Goal: Task Accomplishment & Management: Manage account settings

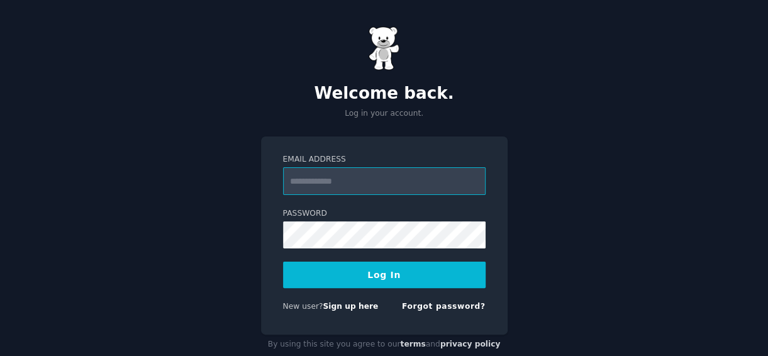
click at [343, 178] on input "Email Address" at bounding box center [384, 181] width 203 height 28
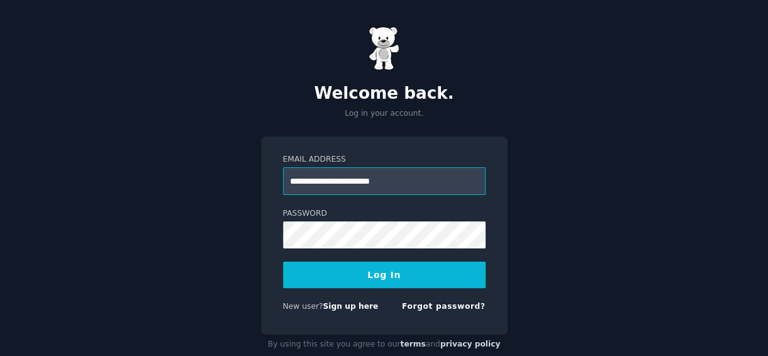
type input "**********"
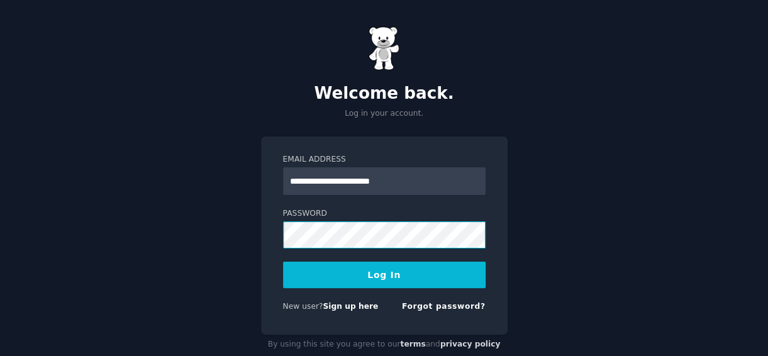
click at [283, 262] on button "Log In" at bounding box center [384, 275] width 203 height 26
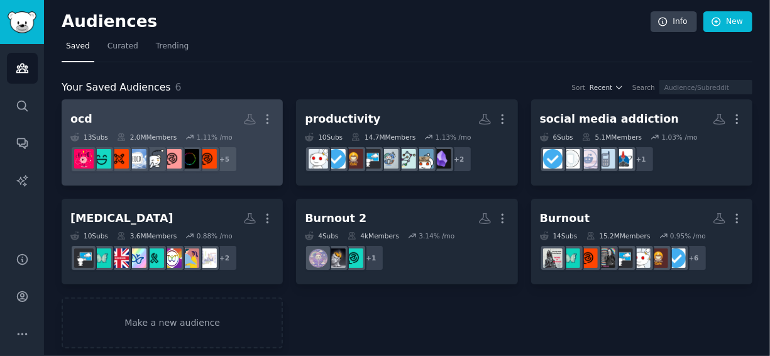
click at [215, 116] on h2 "ocd More" at bounding box center [172, 119] width 204 height 22
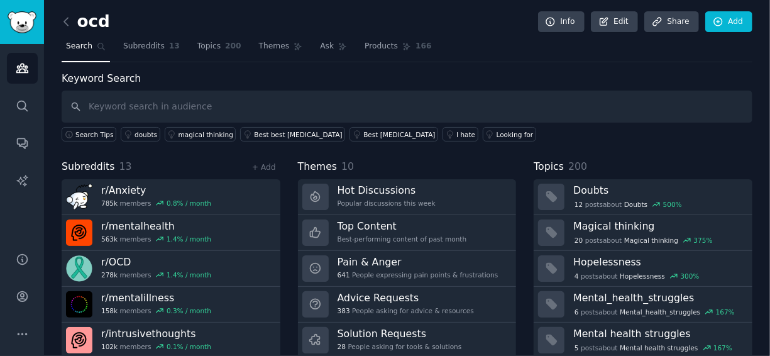
click at [318, 35] on div "ocd Info Edit Share Add" at bounding box center [407, 24] width 691 height 26
click at [320, 48] on span "Ask" at bounding box center [327, 46] width 14 height 11
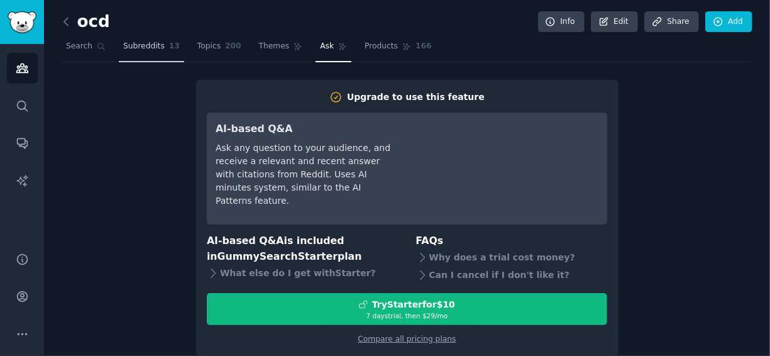
click at [125, 43] on span "Subreddits" at bounding box center [144, 46] width 42 height 11
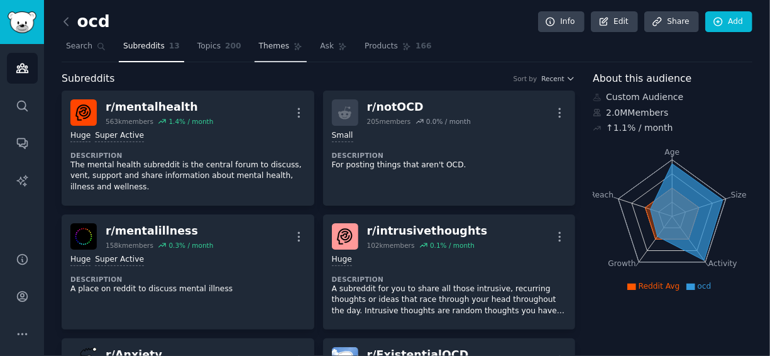
click at [264, 45] on span "Themes" at bounding box center [274, 46] width 31 height 11
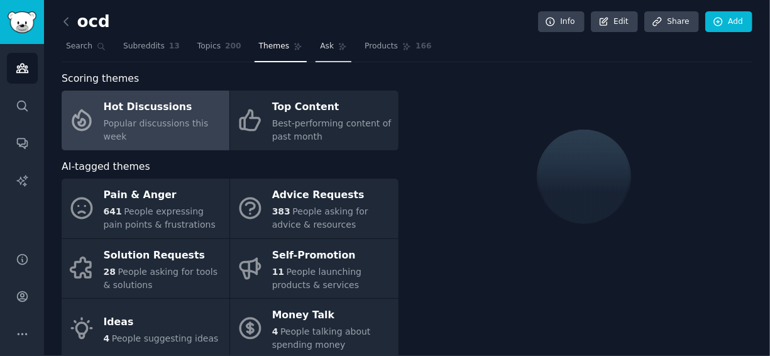
click at [319, 50] on link "Ask" at bounding box center [334, 49] width 36 height 26
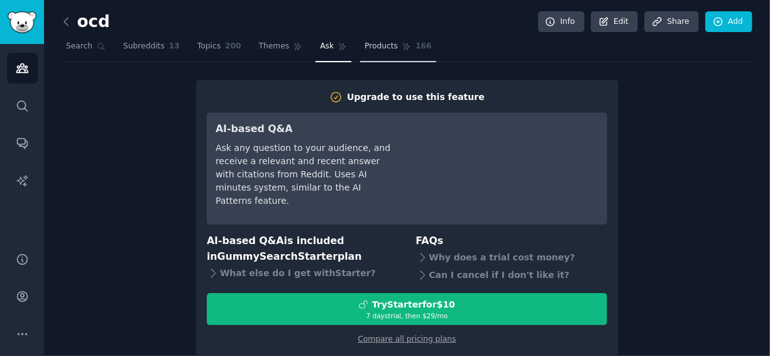
click at [365, 50] on span "Products" at bounding box center [381, 46] width 33 height 11
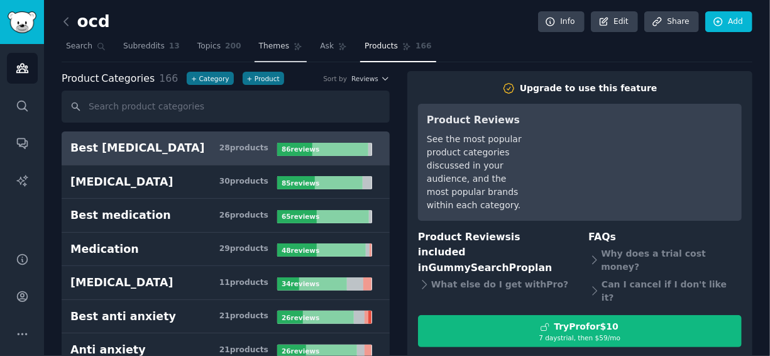
click at [259, 47] on span "Themes" at bounding box center [274, 46] width 31 height 11
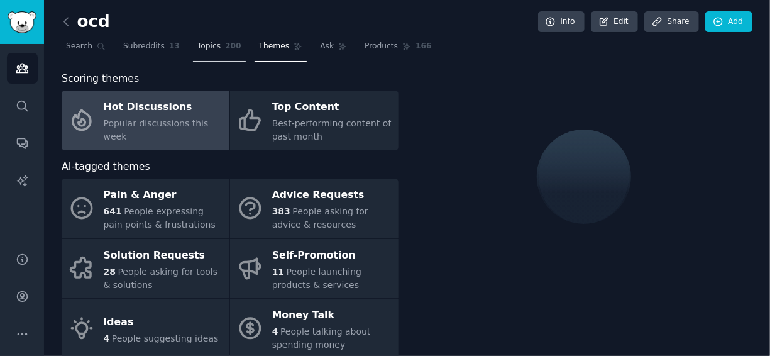
click at [212, 43] on link "Topics 200" at bounding box center [219, 49] width 53 height 26
click at [259, 48] on span "Themes" at bounding box center [274, 46] width 31 height 11
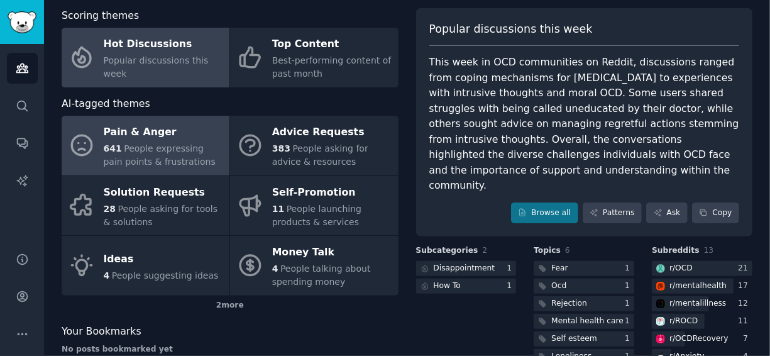
click at [161, 145] on span "People expressing pain points & frustrations" at bounding box center [160, 154] width 112 height 23
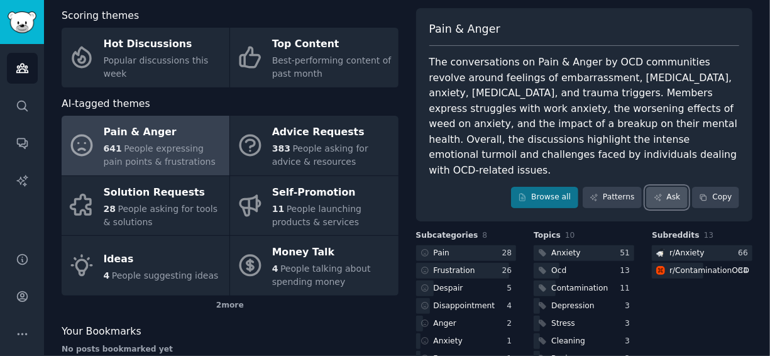
click at [660, 193] on icon at bounding box center [658, 197] width 9 height 9
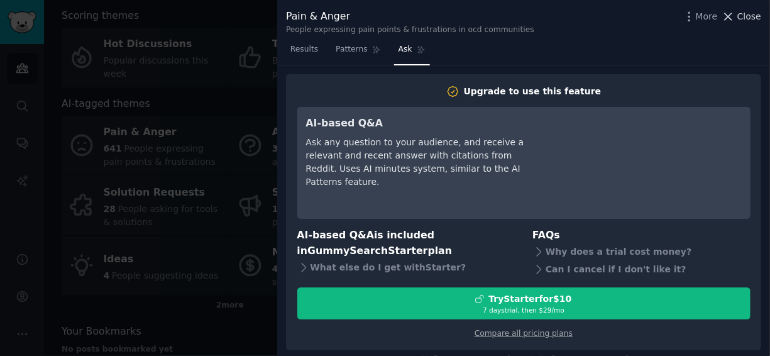
click at [735, 19] on icon at bounding box center [728, 16] width 13 height 13
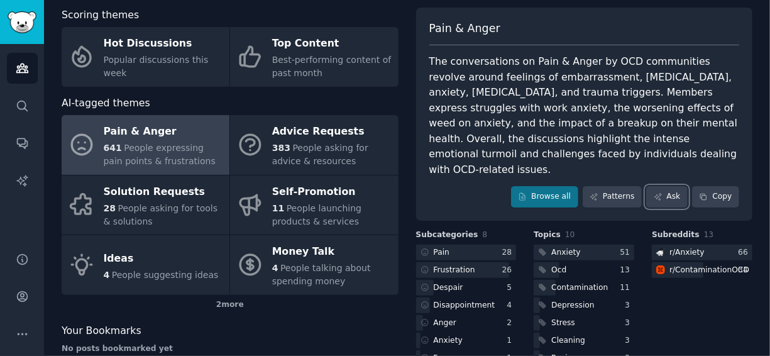
scroll to position [3, 0]
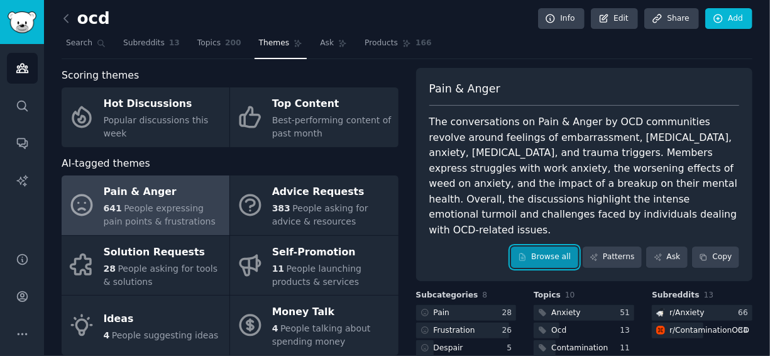
click at [565, 247] on link "Browse all" at bounding box center [544, 257] width 67 height 21
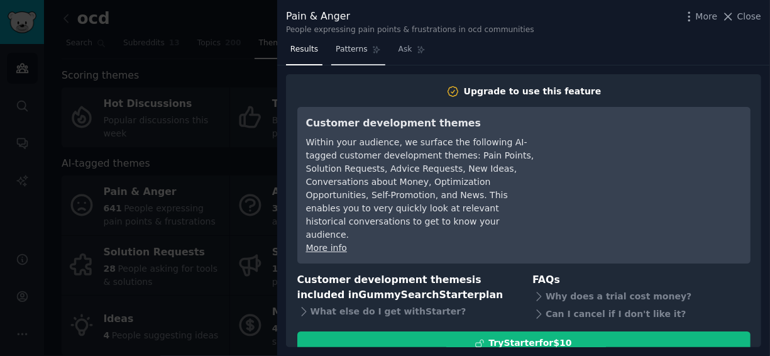
click at [345, 47] on span "Patterns" at bounding box center [351, 49] width 31 height 11
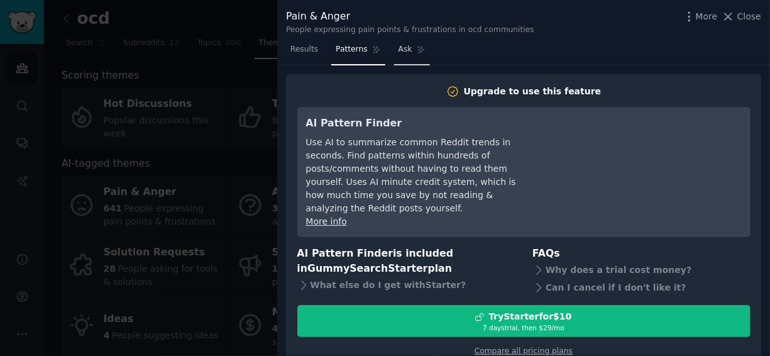
click at [417, 49] on icon at bounding box center [421, 49] width 9 height 9
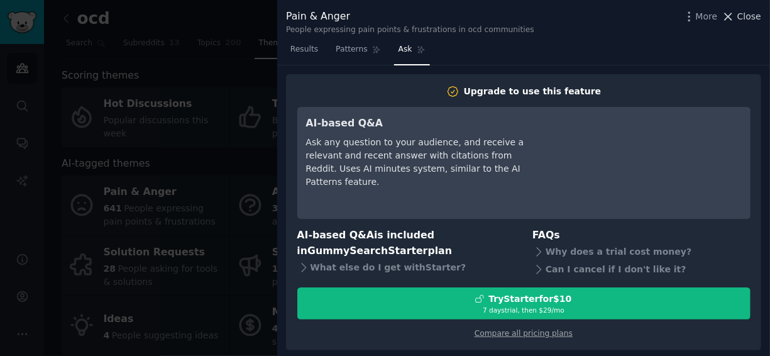
click at [750, 21] on span "Close" at bounding box center [750, 16] width 24 height 13
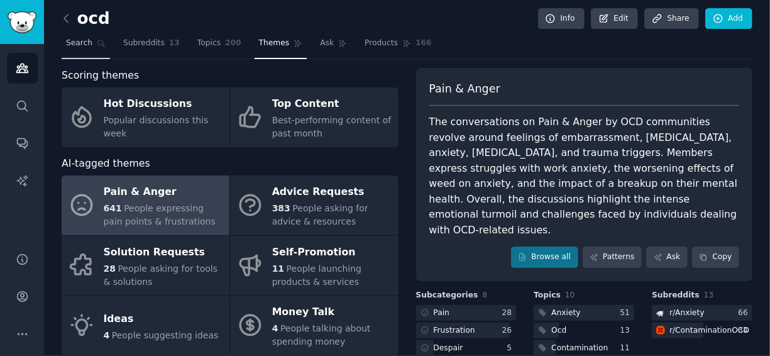
click at [89, 47] on span "Search" at bounding box center [79, 43] width 26 height 11
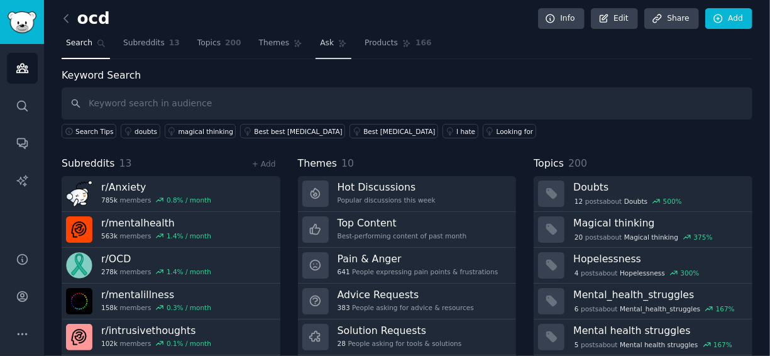
click at [320, 44] on span "Ask" at bounding box center [327, 43] width 14 height 11
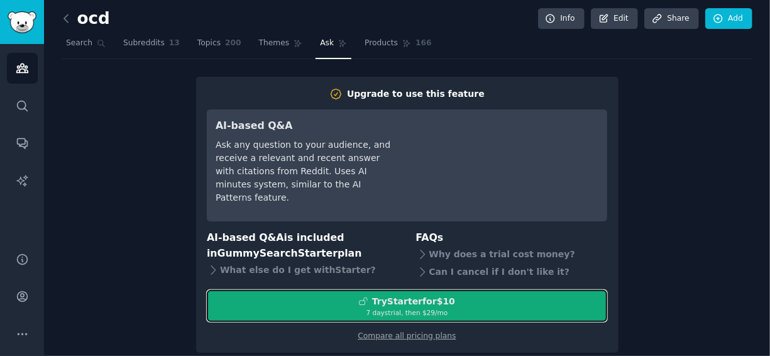
click at [389, 305] on div "Try Starter for $10" at bounding box center [413, 301] width 83 height 13
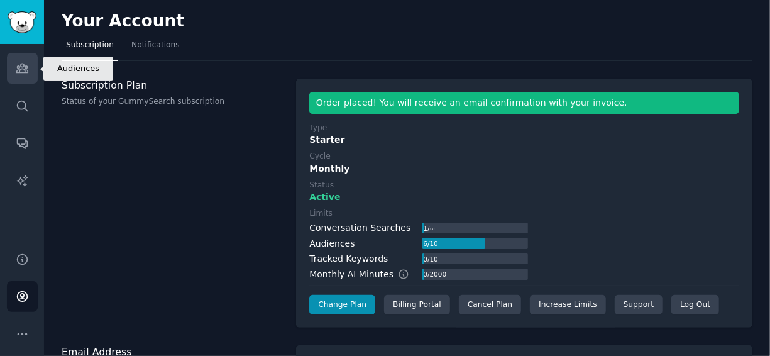
click at [29, 65] on link "Audiences" at bounding box center [22, 68] width 31 height 31
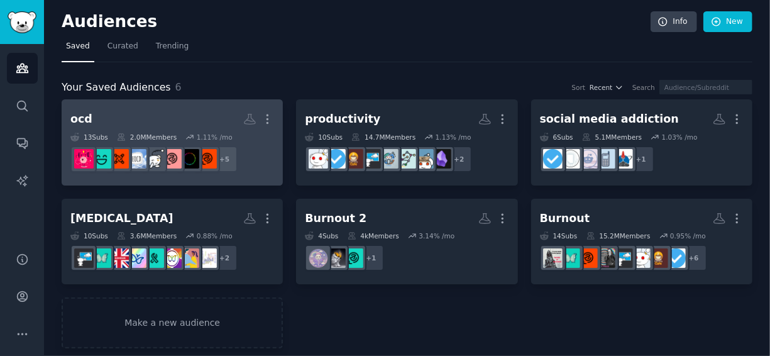
click at [180, 108] on h2 "ocd More" at bounding box center [172, 119] width 204 height 22
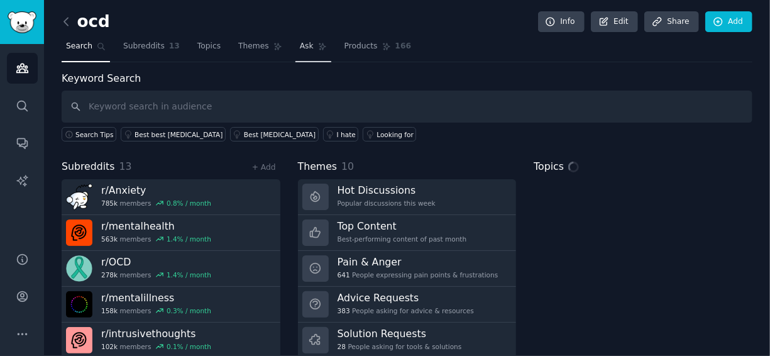
click at [300, 45] on span "Ask" at bounding box center [307, 46] width 14 height 11
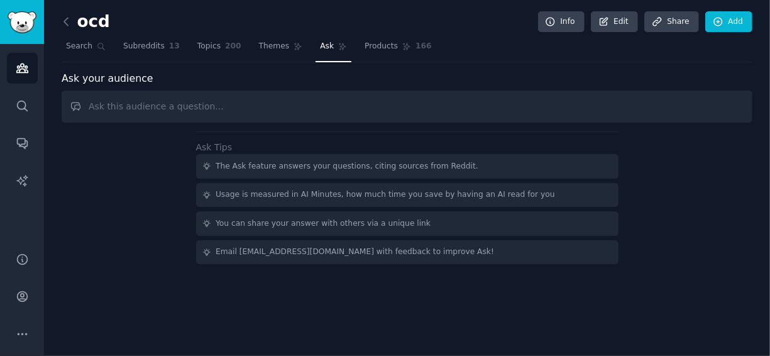
click at [321, 103] on input "text" at bounding box center [407, 107] width 691 height 32
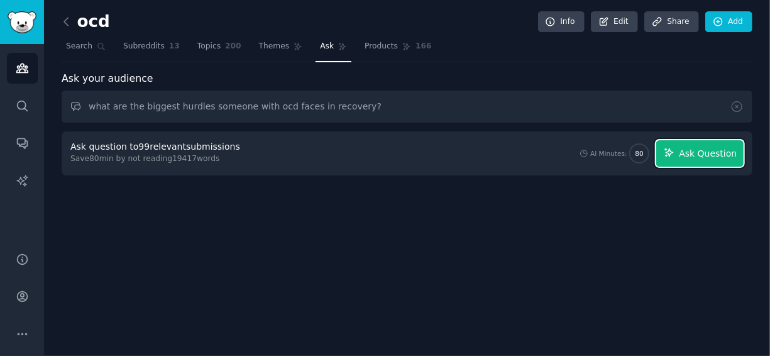
click at [688, 153] on span "Ask Question" at bounding box center [708, 153] width 58 height 13
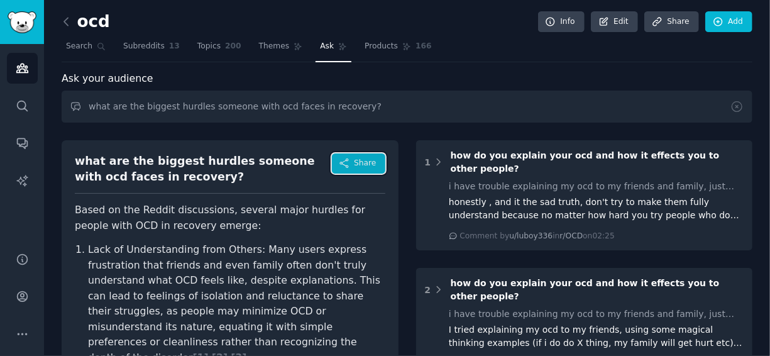
click at [363, 161] on span "Share" at bounding box center [365, 163] width 22 height 11
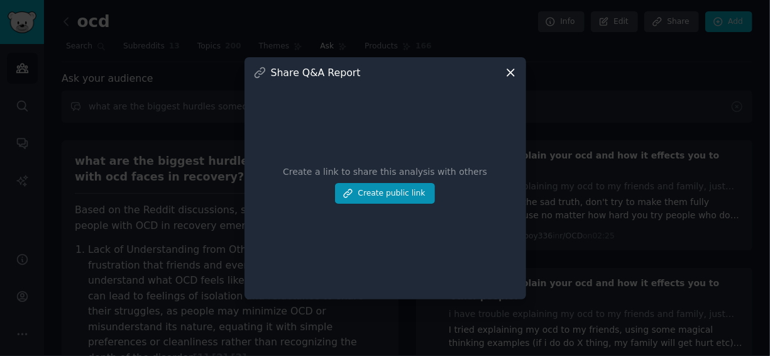
click at [513, 70] on icon at bounding box center [511, 72] width 7 height 7
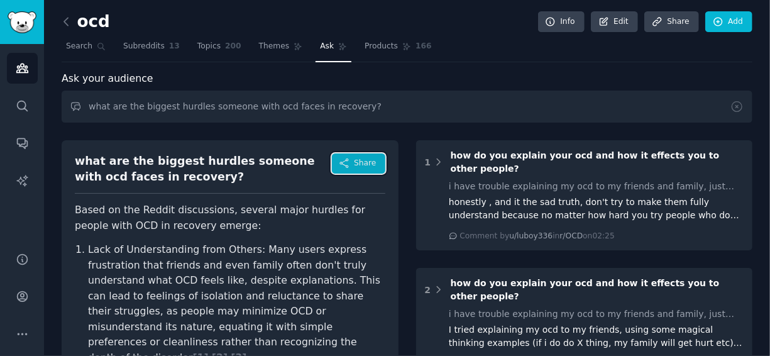
click at [363, 162] on span "Share" at bounding box center [365, 163] width 22 height 11
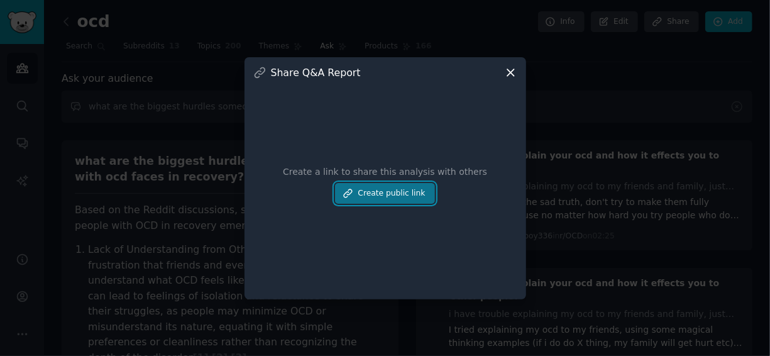
click at [384, 199] on button "Create public link" at bounding box center [384, 193] width 99 height 21
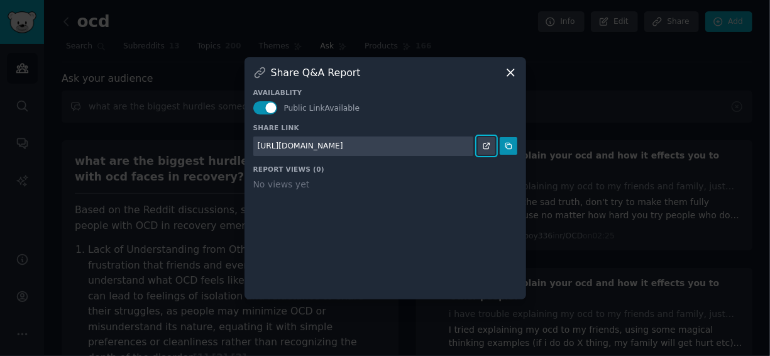
click at [492, 142] on link at bounding box center [487, 146] width 18 height 18
click at [508, 74] on icon at bounding box center [511, 72] width 7 height 7
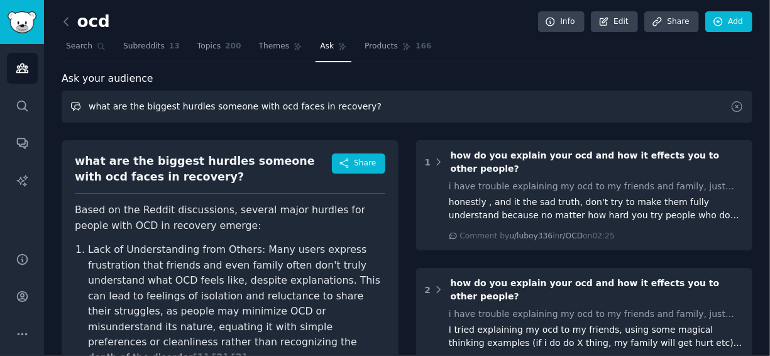
click at [135, 107] on input "what are the biggest hurdles someone with ocd faces in recovery?" at bounding box center [407, 107] width 691 height 32
click at [377, 109] on input "what are the biggest hurdles someone with ocd faces in recovery?" at bounding box center [407, 107] width 691 height 32
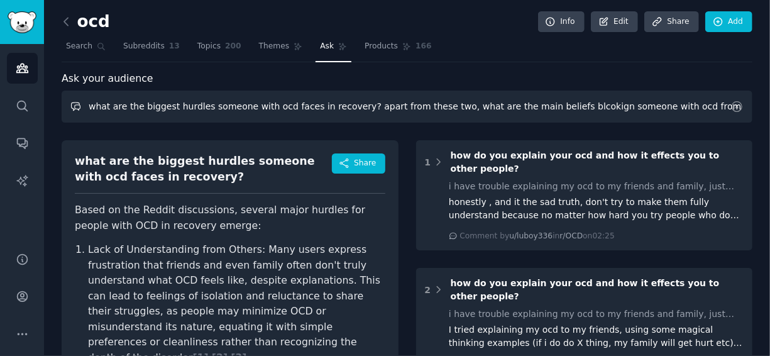
click at [530, 104] on input "what are the biggest hurdles someone with ocd faces in recovery? apart from the…" at bounding box center [407, 107] width 691 height 32
drag, startPoint x: 330, startPoint y: 104, endPoint x: -28, endPoint y: 95, distance: 358.6
click at [0, 95] on html "Advanced Search Audiences Search Conversations AI Reports Help Account More ocd…" at bounding box center [385, 178] width 770 height 356
paste input "Hurdle #1: The Belief that OCD is a Chronic, Incurable Brain Disorder. This is …"
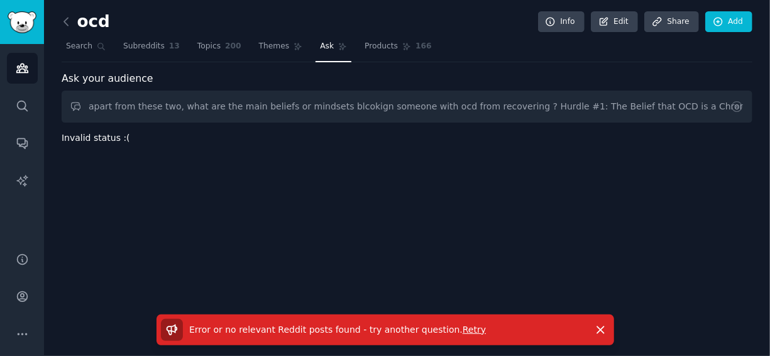
click at [463, 330] on span "Retry" at bounding box center [474, 330] width 23 height 10
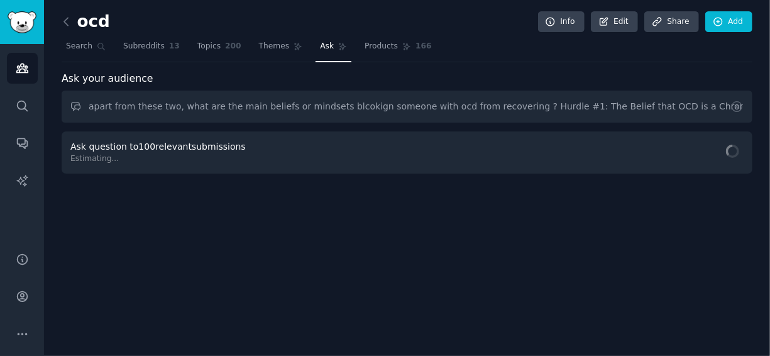
click at [150, 121] on div "Ask your audience apart from these two, what are the main beliefs or mindsets b…" at bounding box center [407, 122] width 691 height 103
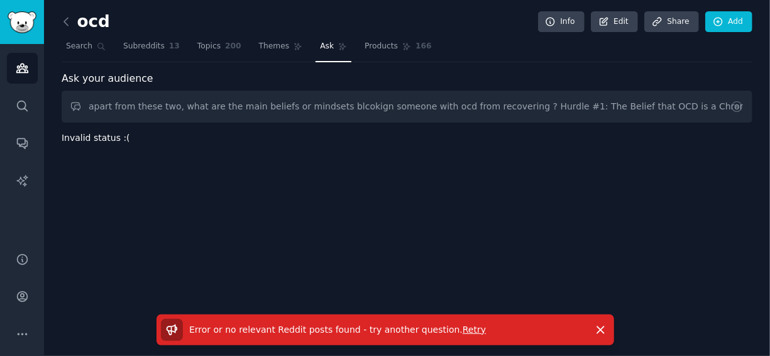
click at [286, 227] on div "ocd Info Edit Share Add Search Subreddits 13 Topics 200 Themes Ask Products 166…" at bounding box center [407, 178] width 726 height 356
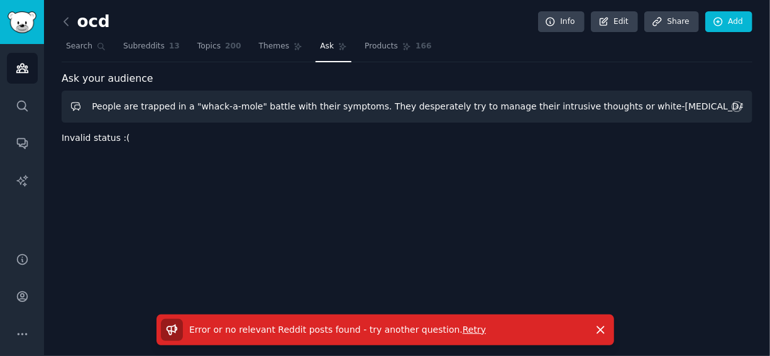
scroll to position [0, 2784]
drag, startPoint x: 502, startPoint y: 107, endPoint x: 772, endPoint y: 62, distance: 274.2
click at [770, 62] on html "Advanced Search Audiences Search Conversations AI Reports Help Account More ocd…" at bounding box center [385, 178] width 770 height 356
drag, startPoint x: 175, startPoint y: 111, endPoint x: -28, endPoint y: 118, distance: 203.9
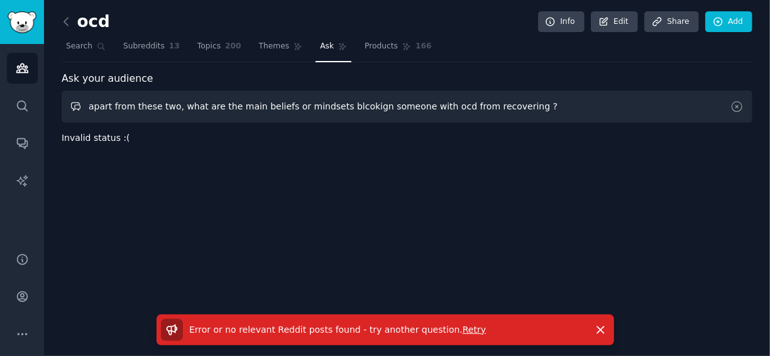
click at [0, 118] on html "Advanced Search Audiences Search Conversations AI Reports Help Account More ocd…" at bounding box center [385, 178] width 770 height 356
type input "what are the main beliefs or mindsets blcokign someone with ocd from recovering…"
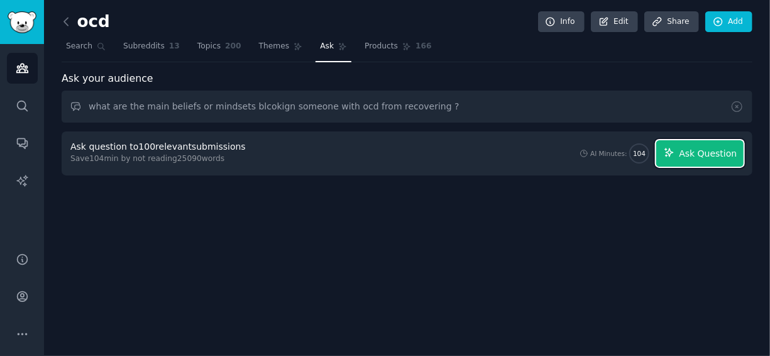
click at [737, 148] on span "Ask Question" at bounding box center [708, 153] width 58 height 13
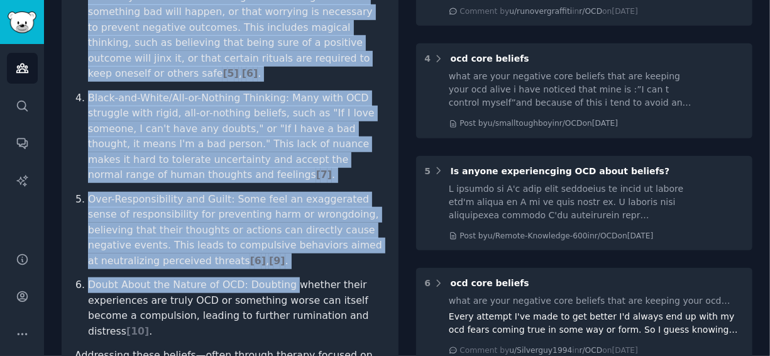
scroll to position [566, 0]
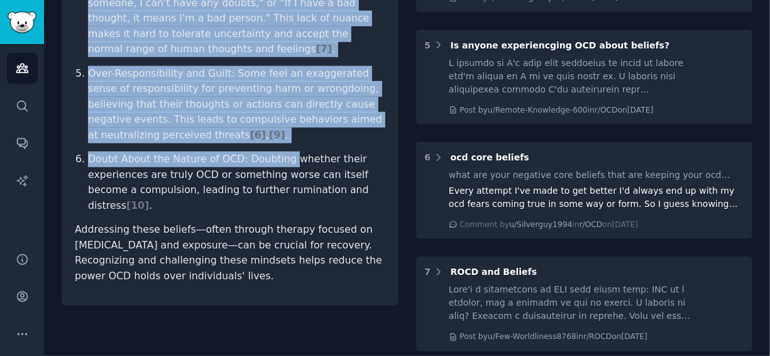
drag, startPoint x: 64, startPoint y: 82, endPoint x: 279, endPoint y: 228, distance: 259.9
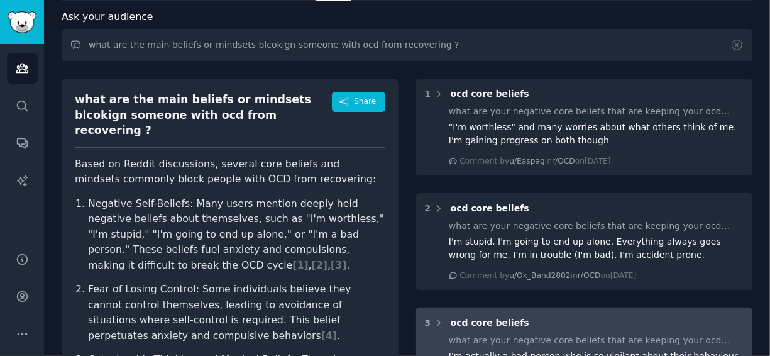
scroll to position [0, 0]
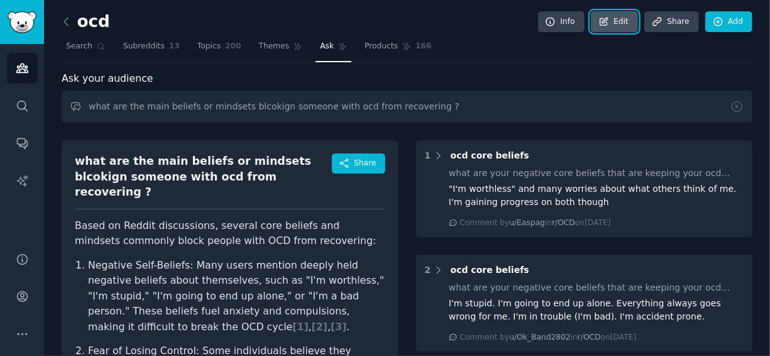
click at [616, 18] on link "Edit" at bounding box center [614, 21] width 47 height 21
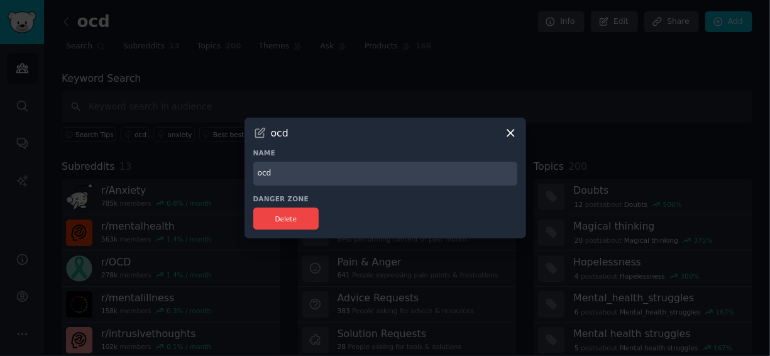
click at [509, 131] on icon at bounding box center [511, 133] width 7 height 7
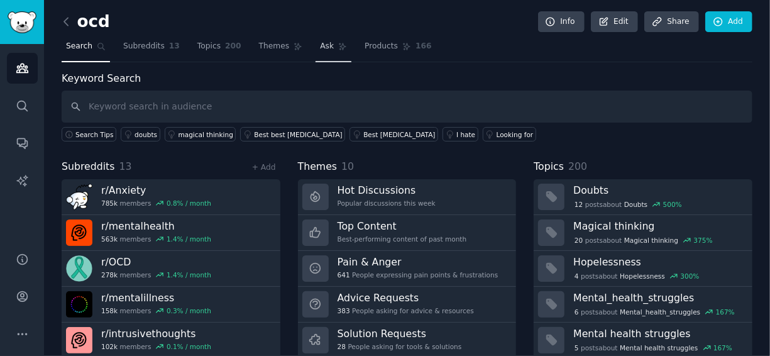
click at [338, 42] on icon at bounding box center [342, 46] width 9 height 9
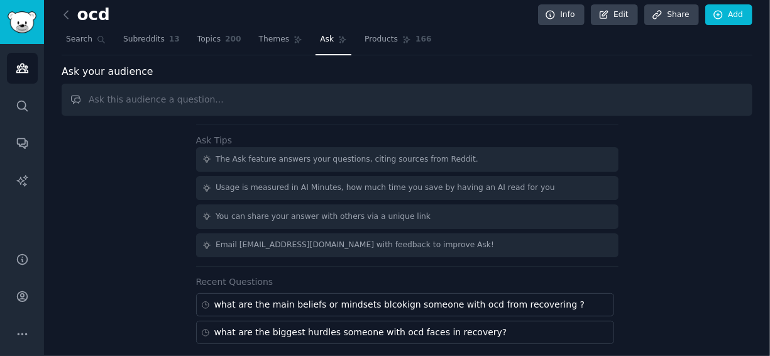
scroll to position [10, 0]
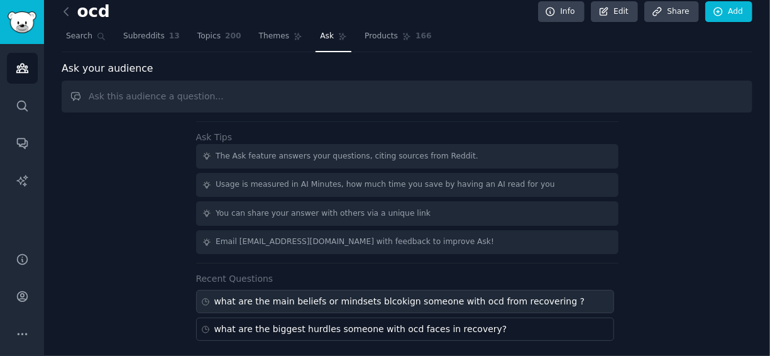
click at [338, 304] on div "what are the main beliefs or mindsets blcokign someone with ocd from recovering…" at bounding box center [399, 301] width 371 height 13
type input "what are the main beliefs or mindsets blcokign someone with ocd from recovering…"
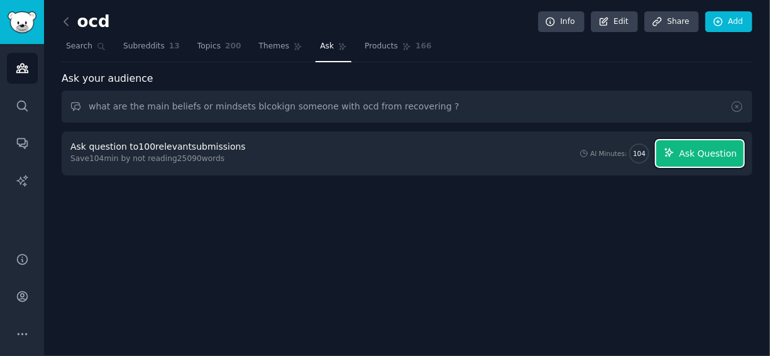
click at [682, 153] on button "Ask Question" at bounding box center [700, 153] width 87 height 26
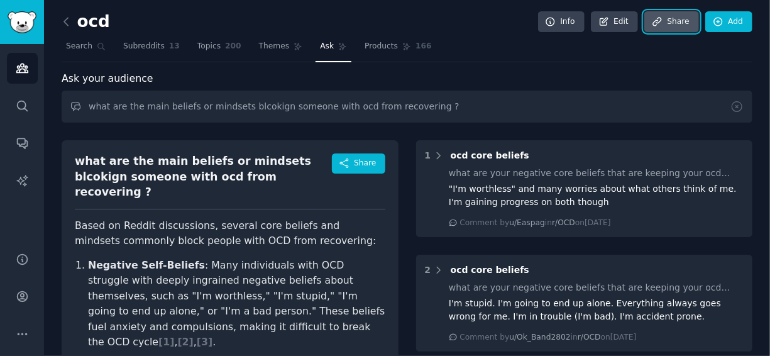
click at [674, 16] on link "Share" at bounding box center [672, 21] width 54 height 21
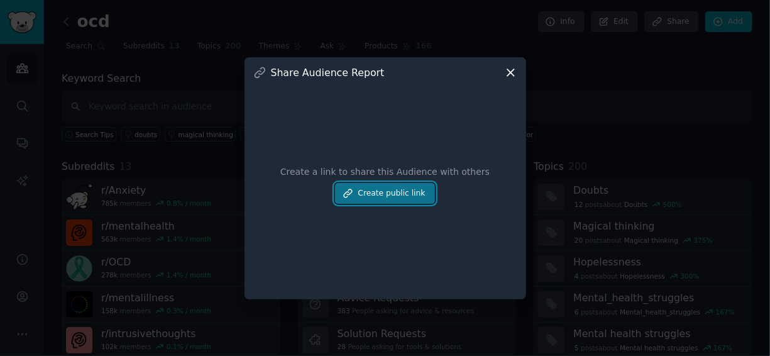
click at [403, 196] on button "Create public link" at bounding box center [384, 193] width 99 height 21
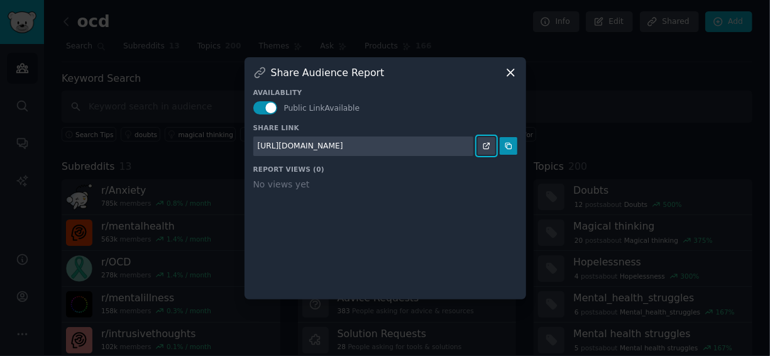
click at [486, 146] on icon at bounding box center [486, 146] width 9 height 9
click at [492, 145] on link at bounding box center [487, 146] width 18 height 18
click at [514, 72] on icon at bounding box center [510, 72] width 13 height 13
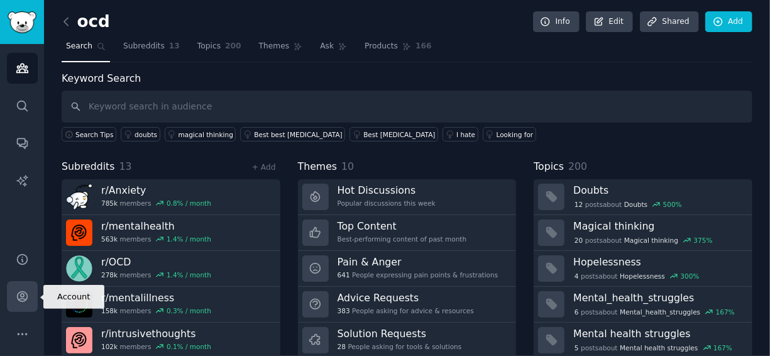
click at [20, 303] on link "Account" at bounding box center [22, 296] width 31 height 31
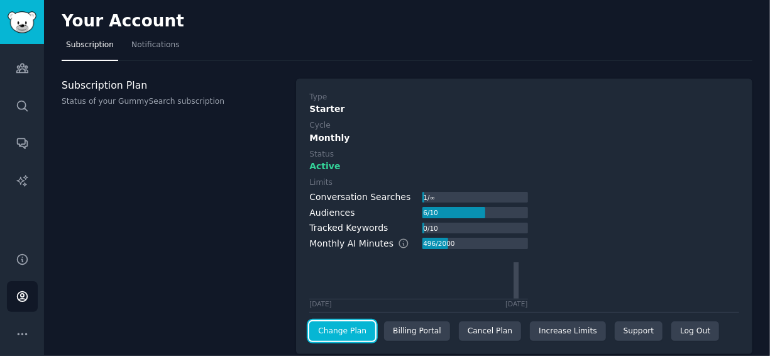
click at [348, 325] on link "Change Plan" at bounding box center [342, 331] width 66 height 20
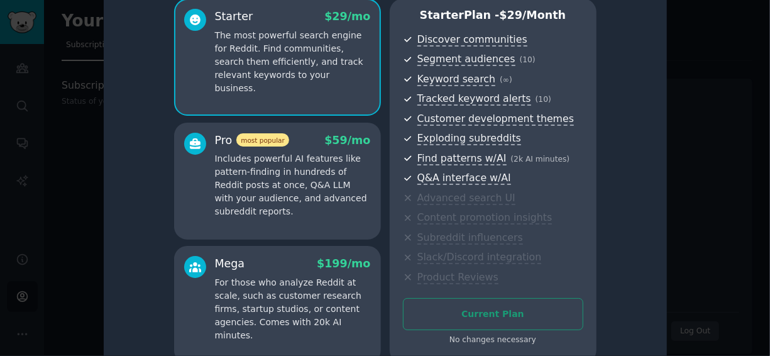
scroll to position [84, 0]
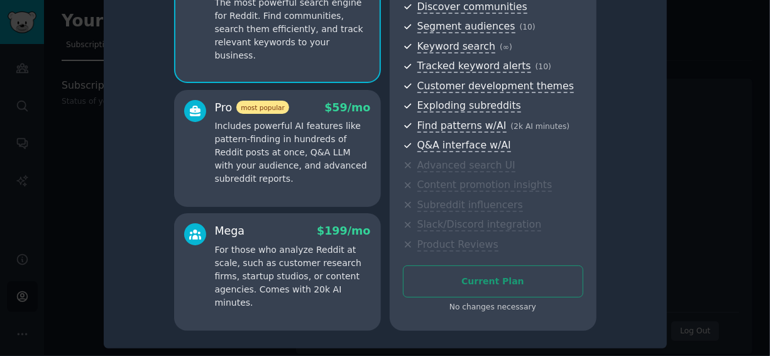
click at [79, 161] on div at bounding box center [385, 178] width 770 height 356
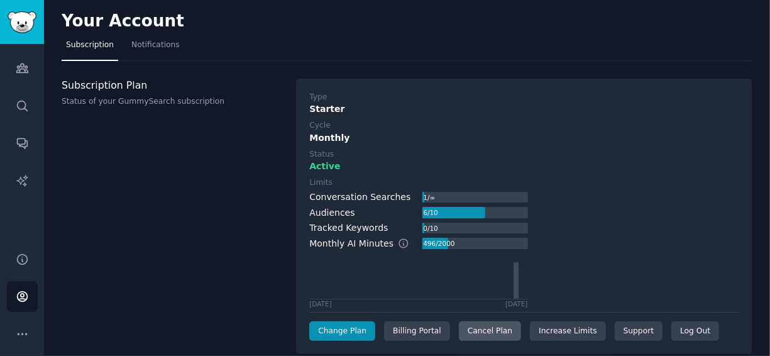
click at [482, 331] on div "Cancel Plan" at bounding box center [490, 331] width 62 height 20
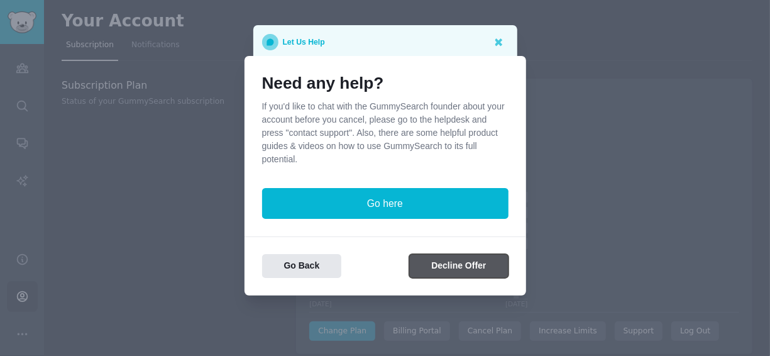
click at [440, 274] on button "Decline Offer" at bounding box center [458, 266] width 99 height 25
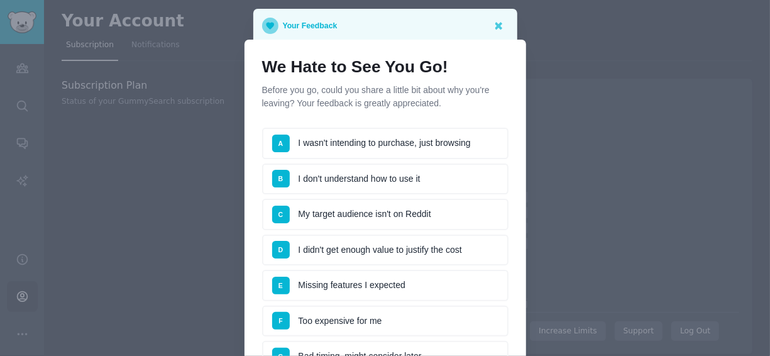
scroll to position [216, 0]
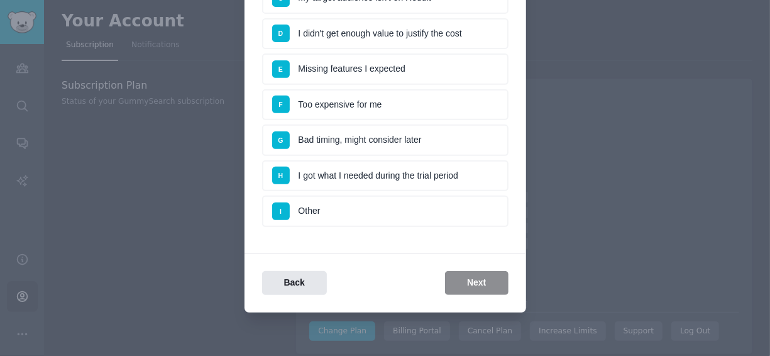
click at [314, 206] on li "I Other" at bounding box center [385, 211] width 247 height 31
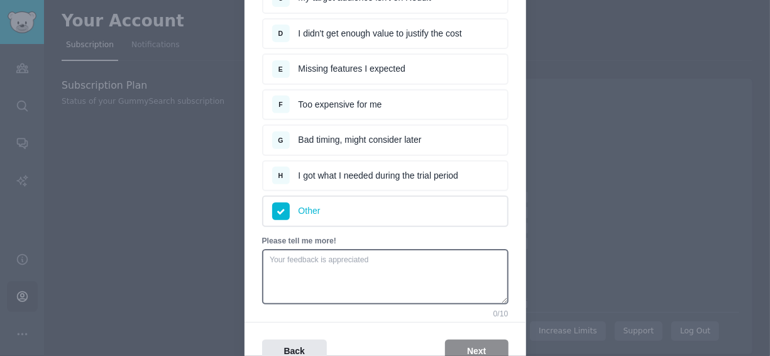
scroll to position [286, 0]
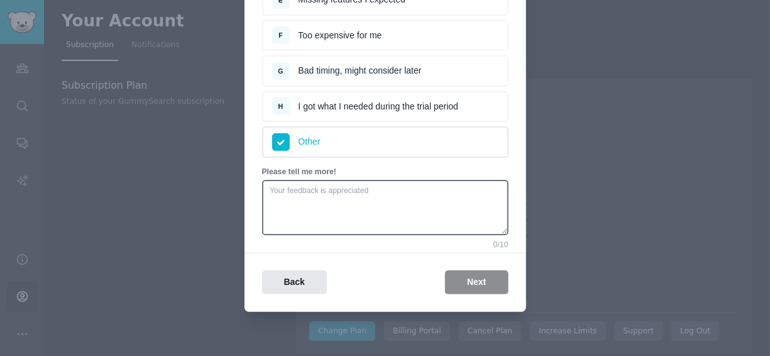
click at [455, 278] on div "Back Next" at bounding box center [386, 282] width 282 height 25
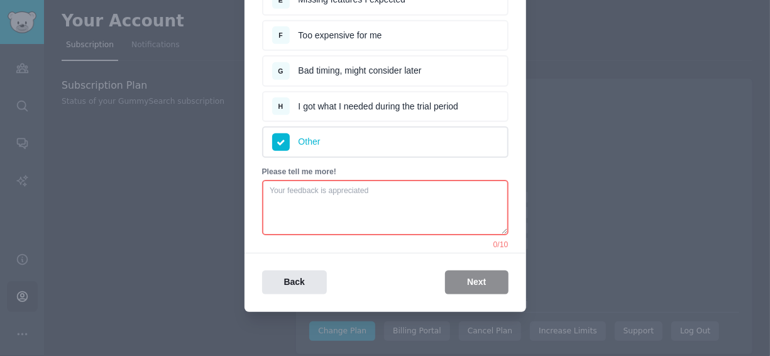
click at [404, 204] on textarea at bounding box center [385, 207] width 247 height 55
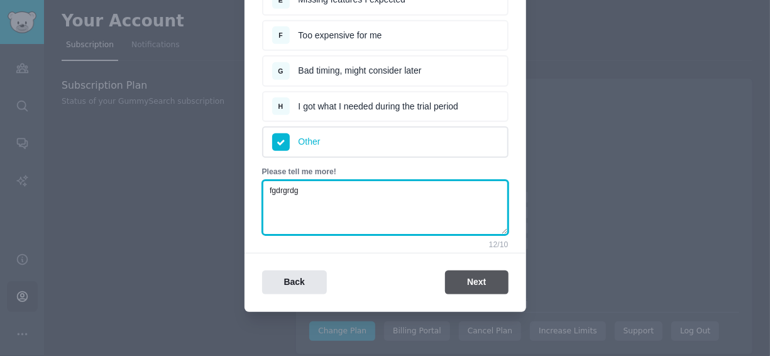
type textarea "fgdrgrdg"
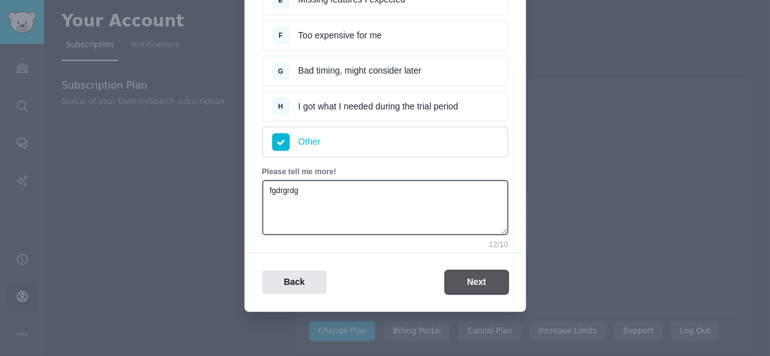
click at [458, 285] on button "Next" at bounding box center [476, 282] width 63 height 25
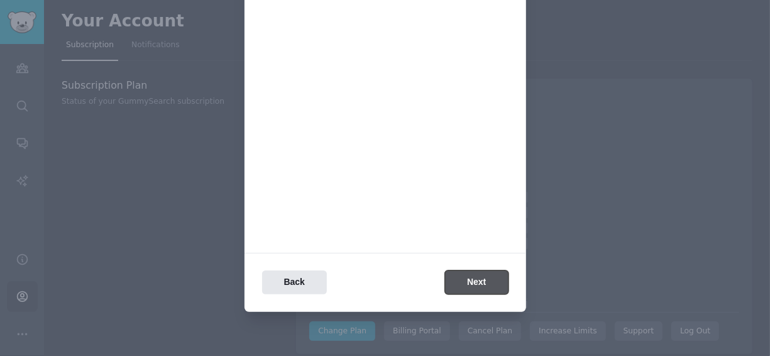
scroll to position [0, 0]
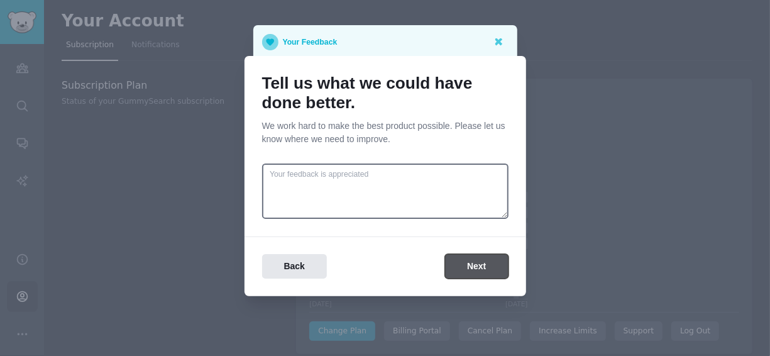
click at [465, 270] on button "Next" at bounding box center [476, 266] width 63 height 25
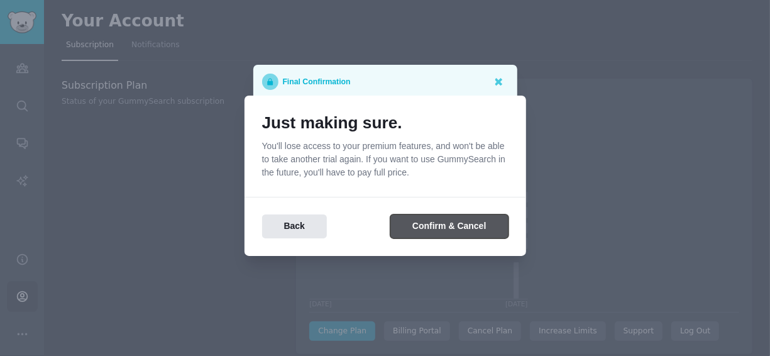
click at [426, 224] on button "Confirm & Cancel" at bounding box center [450, 226] width 118 height 25
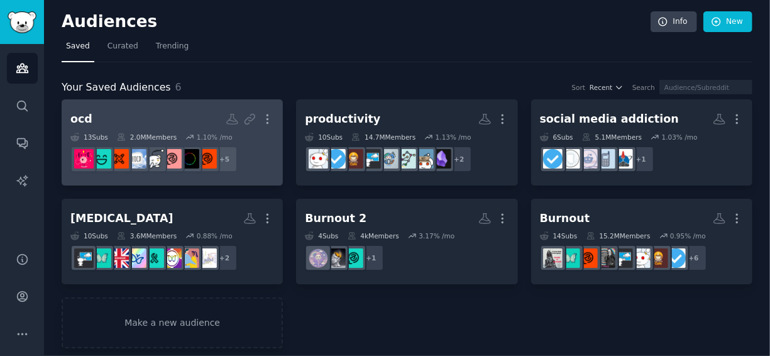
click at [145, 113] on h2 "ocd More" at bounding box center [172, 119] width 204 height 22
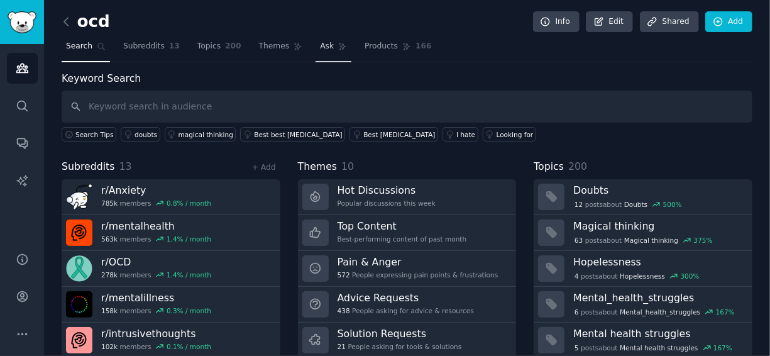
click at [320, 48] on span "Ask" at bounding box center [327, 46] width 14 height 11
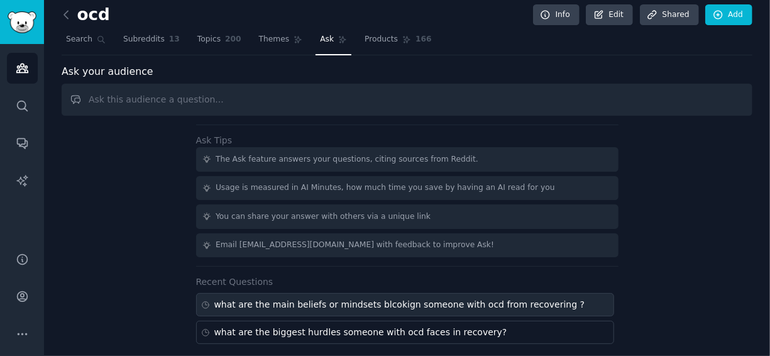
scroll to position [10, 0]
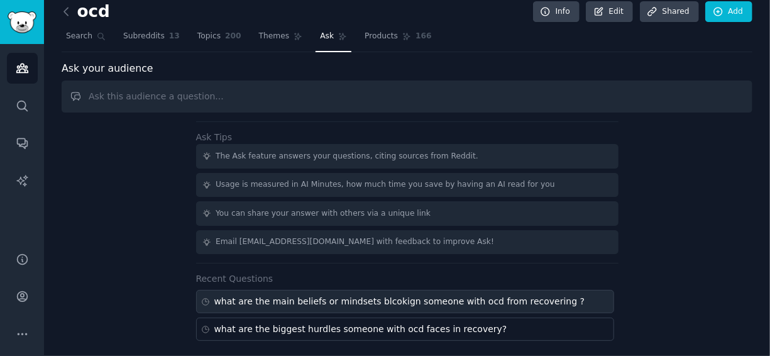
click at [373, 298] on div "what are the main beliefs or mindsets blcokign someone with ocd from recovering…" at bounding box center [399, 301] width 371 height 13
type input "what are the main beliefs or mindsets blcokign someone with ocd from recovering…"
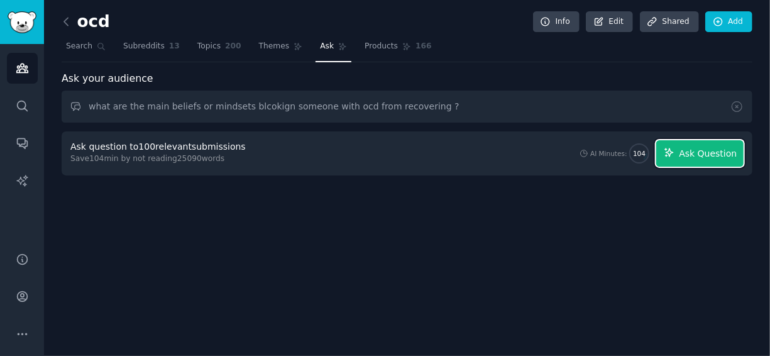
click at [704, 145] on button "Ask Question" at bounding box center [700, 153] width 87 height 26
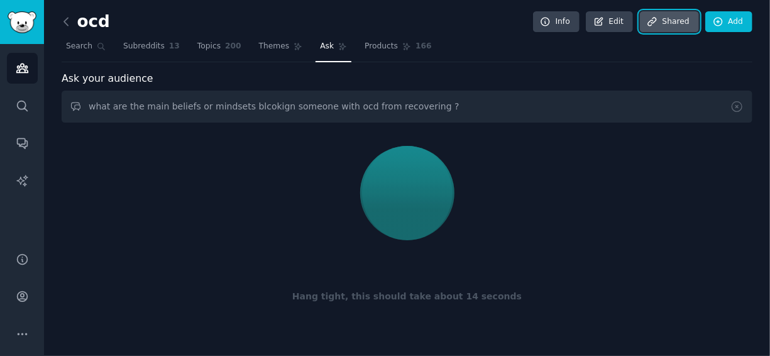
click at [650, 26] on link "Share d" at bounding box center [669, 21] width 59 height 21
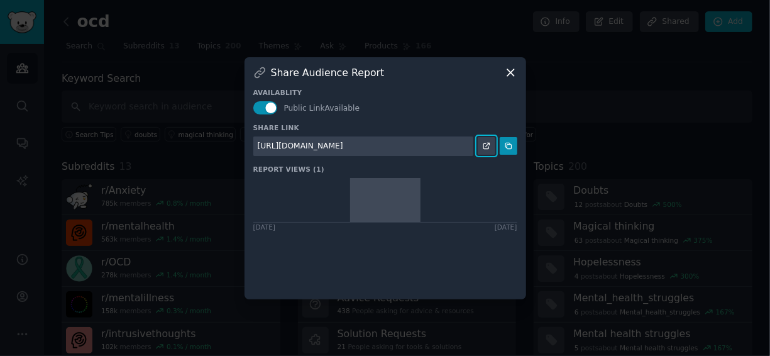
click at [489, 145] on icon at bounding box center [486, 146] width 9 height 9
click at [513, 71] on icon at bounding box center [511, 72] width 7 height 7
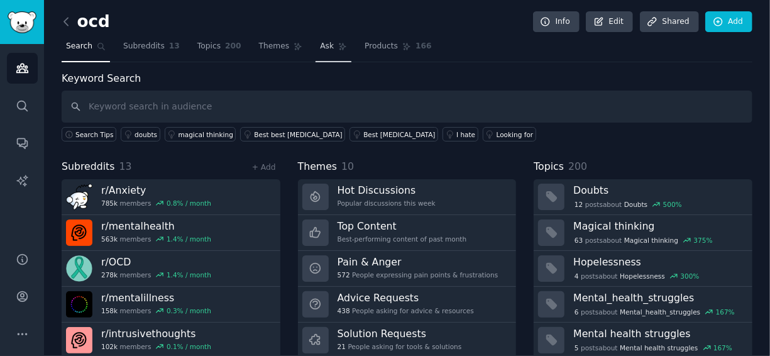
click at [320, 41] on span "Ask" at bounding box center [327, 46] width 14 height 11
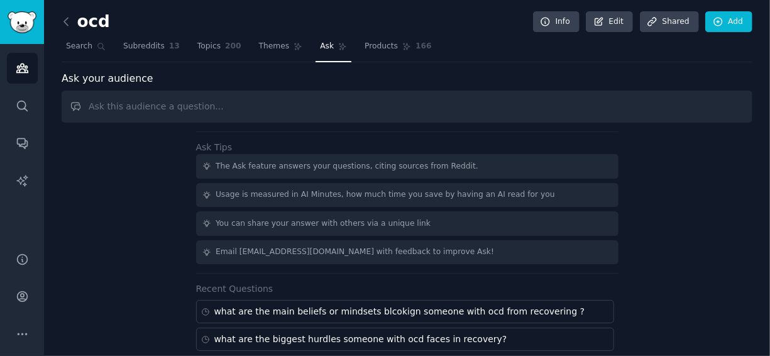
scroll to position [10, 0]
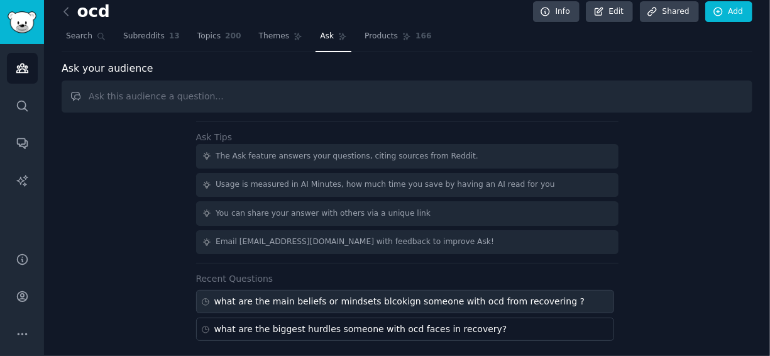
click at [287, 295] on div "what are the main beliefs or mindsets blcokign someone with ocd from recovering…" at bounding box center [399, 301] width 371 height 13
type input "what are the main beliefs or mindsets blcokign someone with ocd from recovering…"
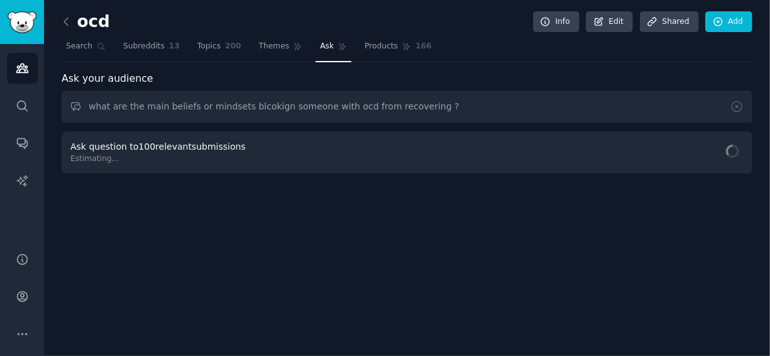
scroll to position [0, 0]
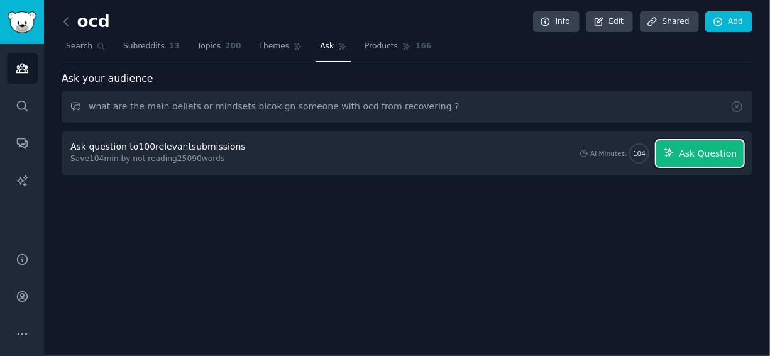
click at [695, 150] on span "Ask Question" at bounding box center [708, 153] width 58 height 13
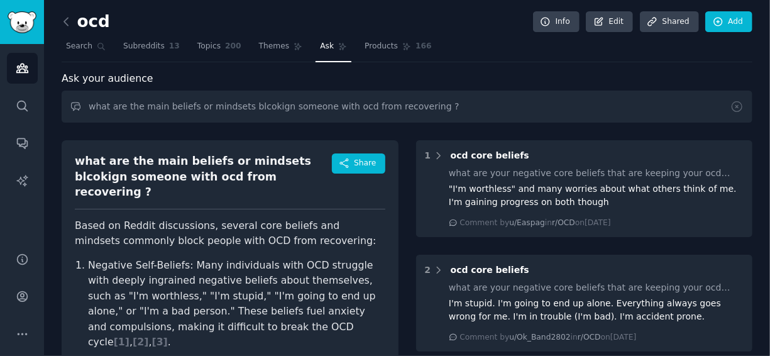
scroll to position [126, 0]
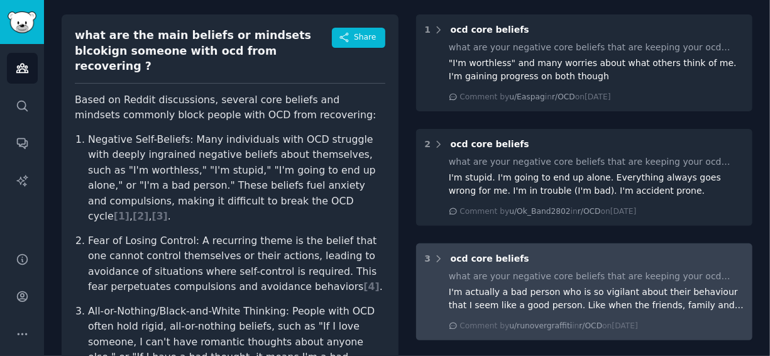
click at [603, 268] on div "3 ocd core beliefs what are your negative core beliefs that are keeping your oc…" at bounding box center [584, 291] width 337 height 97
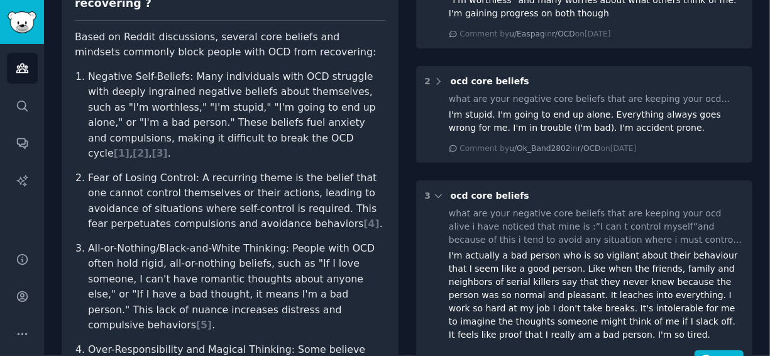
click at [548, 217] on div "what are your negative core beliefs that are keeping your ocd alive i have noti…" at bounding box center [596, 227] width 295 height 40
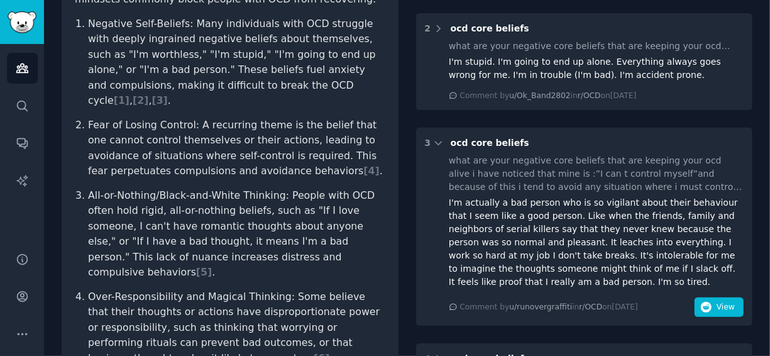
scroll to position [314, 0]
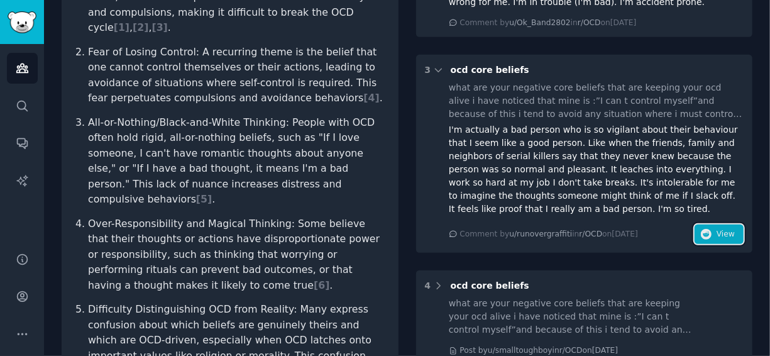
click at [720, 230] on span "View" at bounding box center [726, 234] width 18 height 11
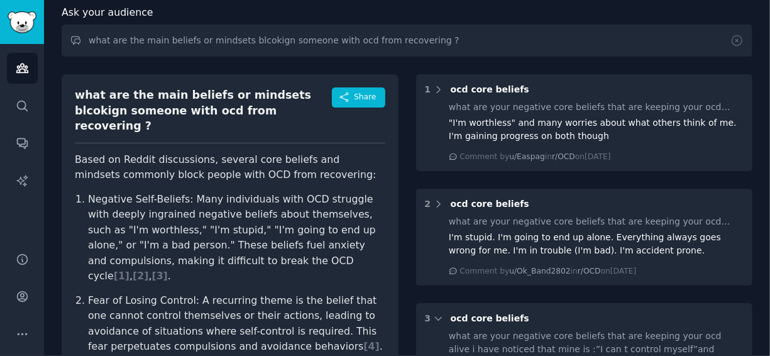
scroll to position [0, 0]
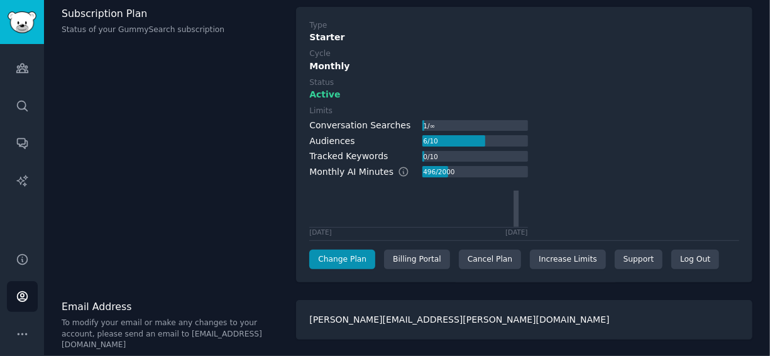
scroll to position [72, 0]
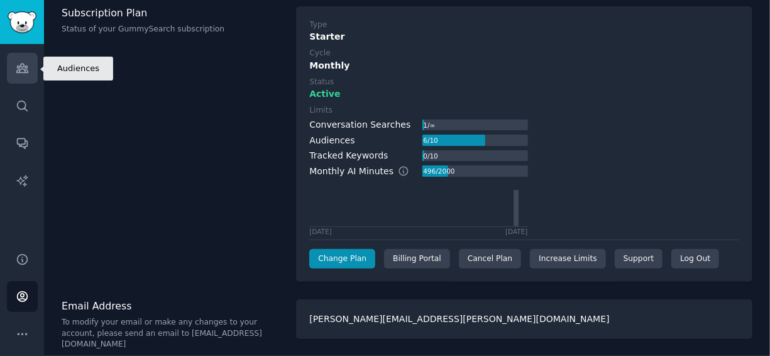
click at [17, 66] on icon "Sidebar" at bounding box center [21, 68] width 11 height 9
